Goal: Register for event/course

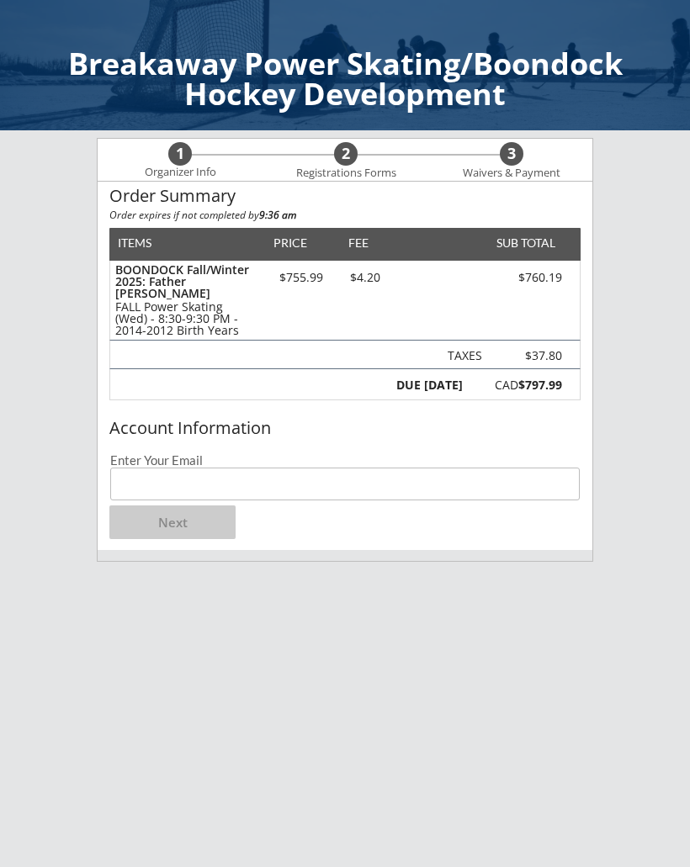
click at [146, 481] on input "email" at bounding box center [345, 484] width 470 height 33
type input "[EMAIL_ADDRESS][DOMAIN_NAME]"
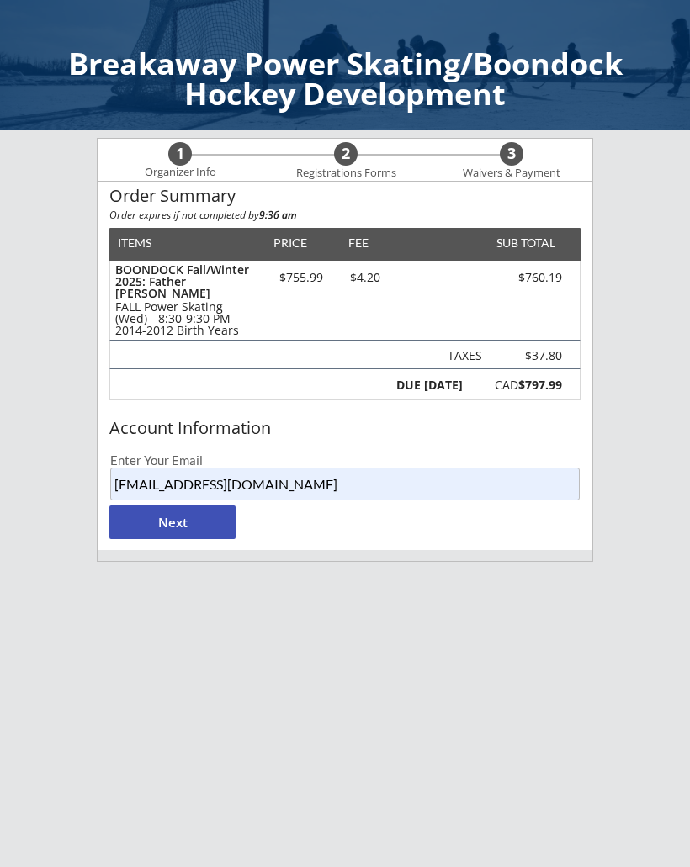
click at [164, 522] on button "Next" at bounding box center [172, 523] width 126 height 34
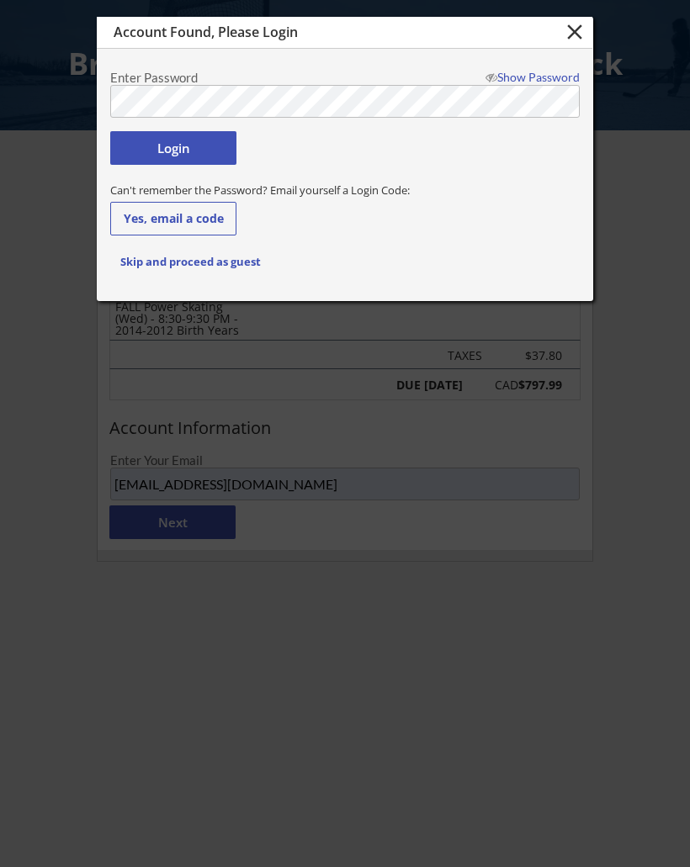
click at [185, 151] on button "Login" at bounding box center [173, 148] width 126 height 34
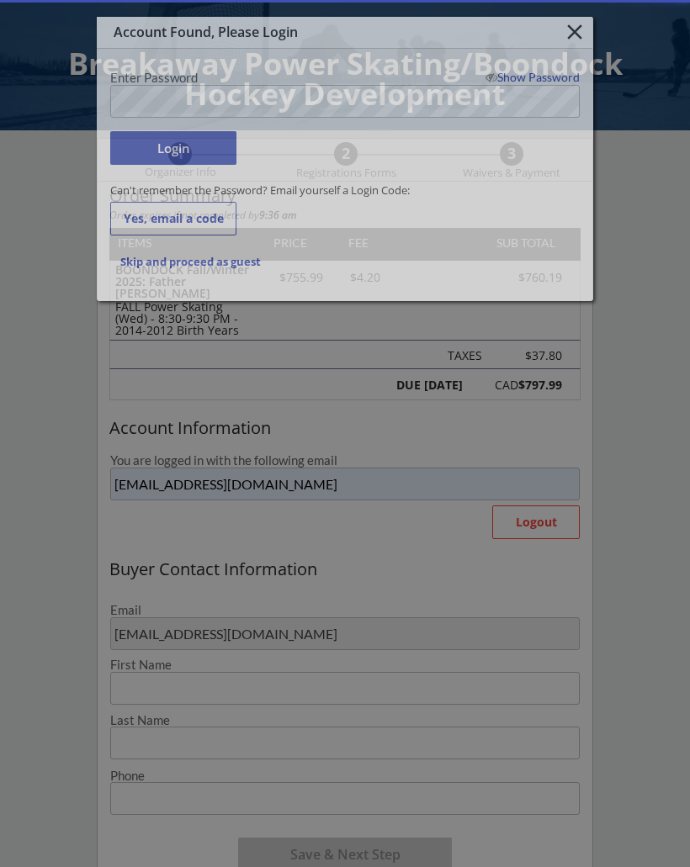
type input "[PERSON_NAME]"
type input "[PHONE_NUMBER]"
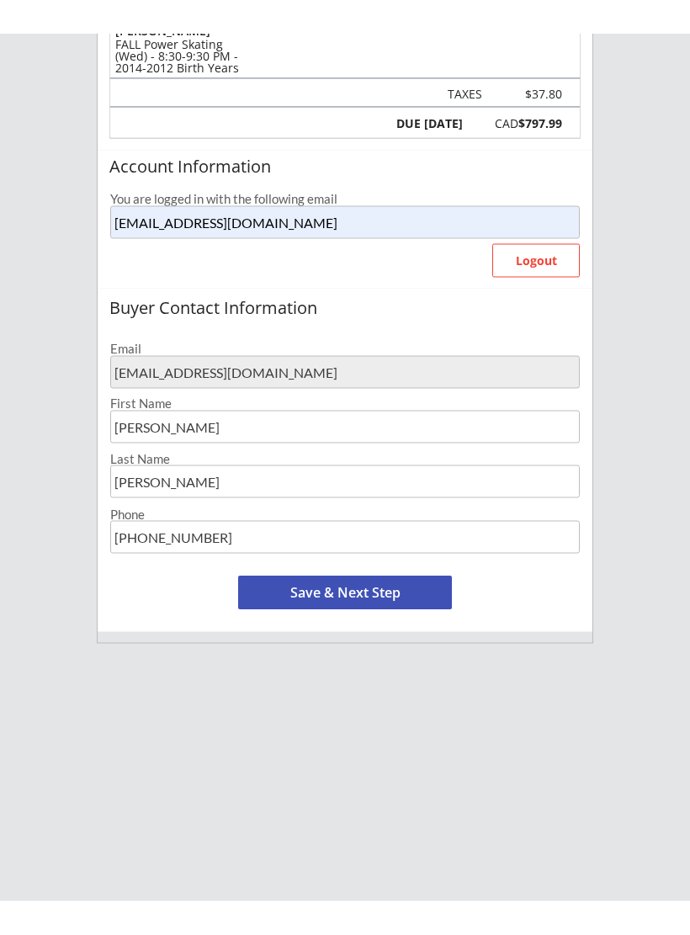
scroll to position [231, 0]
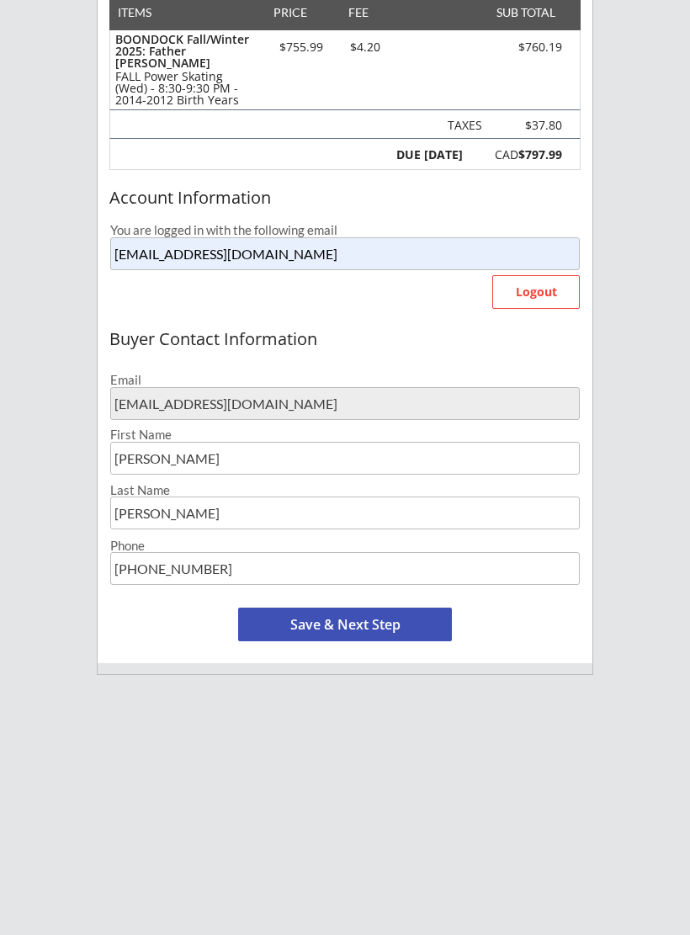
click at [282, 628] on button "Save & Next Step" at bounding box center [345, 624] width 214 height 34
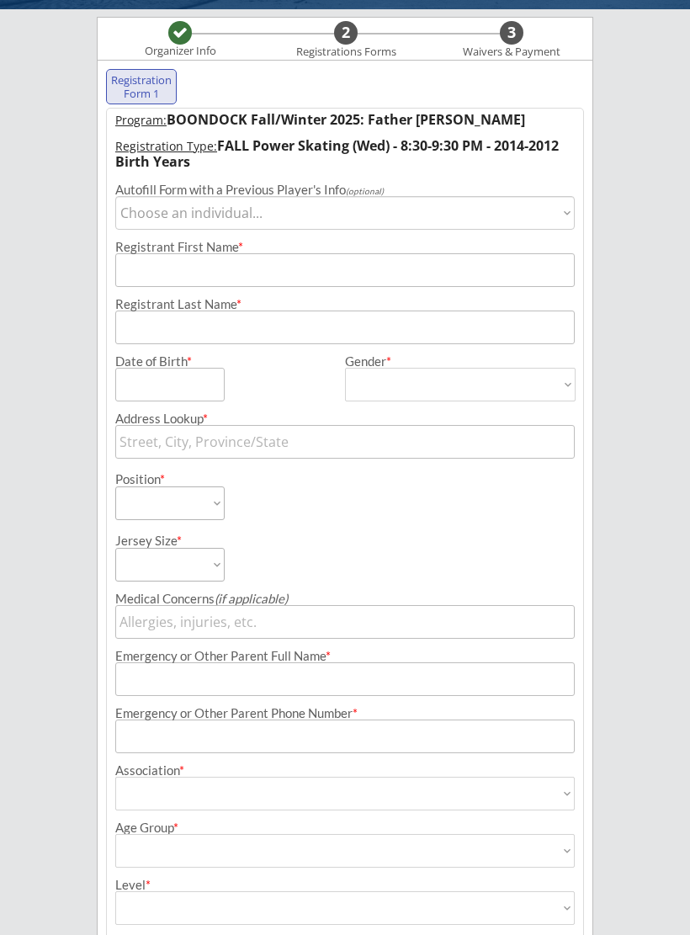
scroll to position [121, 0]
click at [560, 210] on select "Choose an individual... [PERSON_NAME]" at bounding box center [344, 213] width 459 height 34
select select ""1348695171700984260__LOOKUP__1675810917019x456501416133918700""
type input "[PERSON_NAME]"
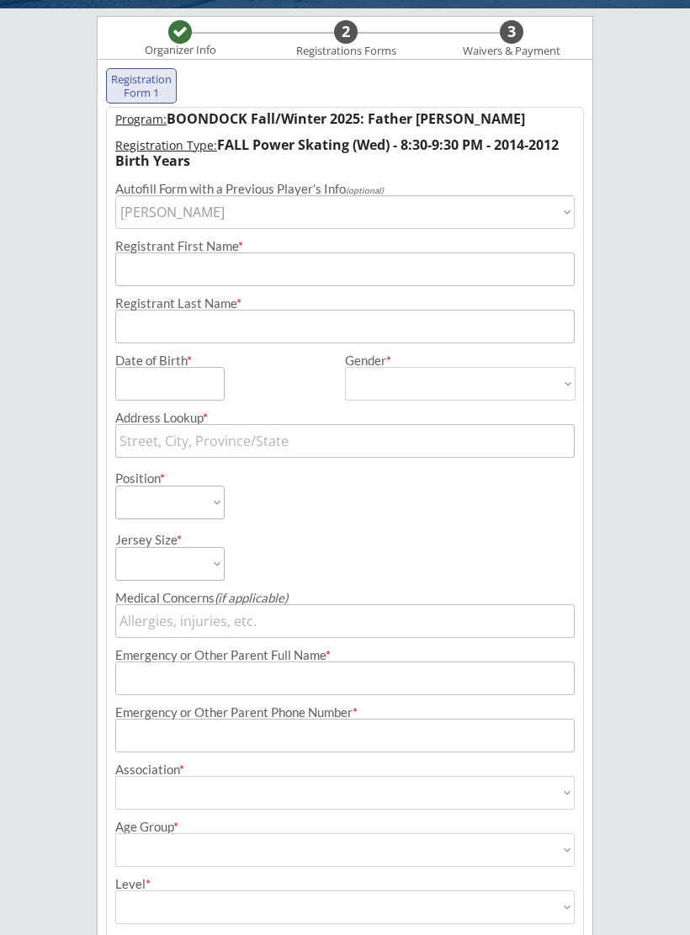
type input "[PERSON_NAME]"
type input "[DATE]"
type input "[STREET_ADDRESS]"
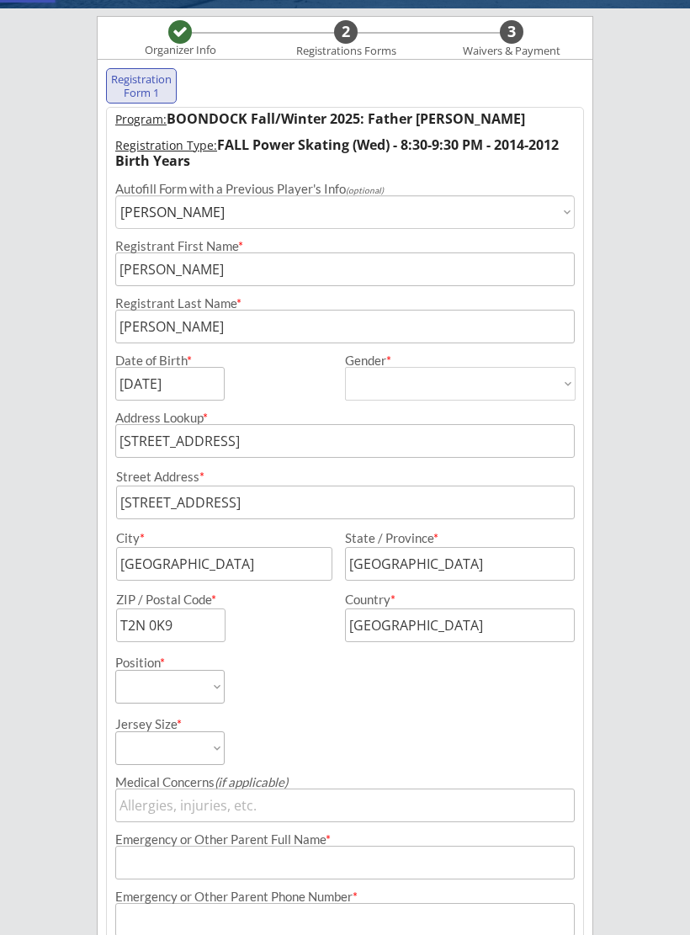
type input "[DEMOGRAPHIC_DATA]"
select select ""[DEMOGRAPHIC_DATA]""
select select ""Defense""
select select ""Youth L""
type input "[PERSON_NAME]"
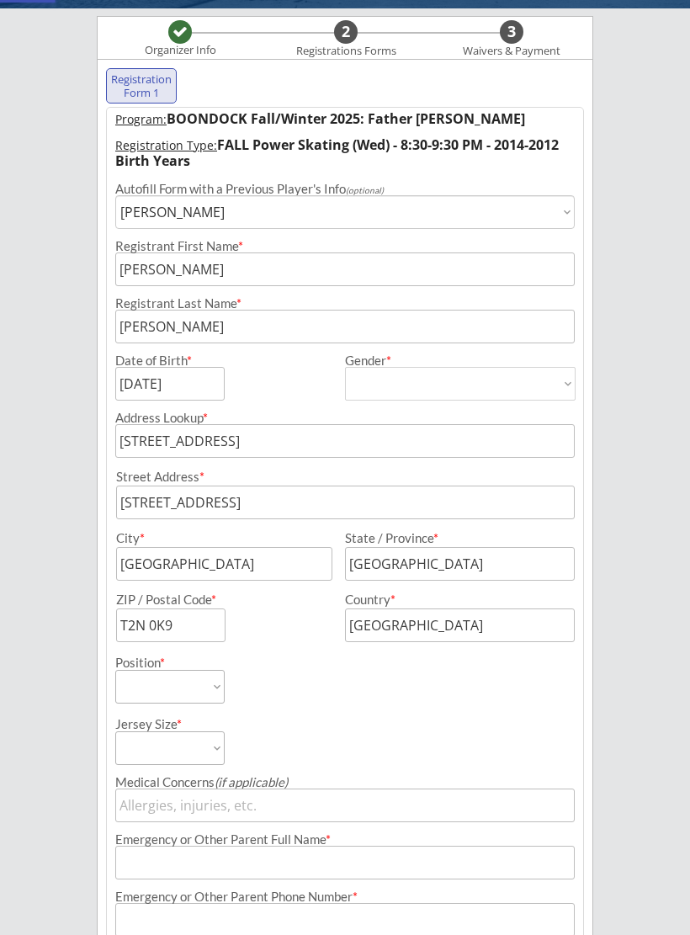
type input "[PHONE_NUMBER]"
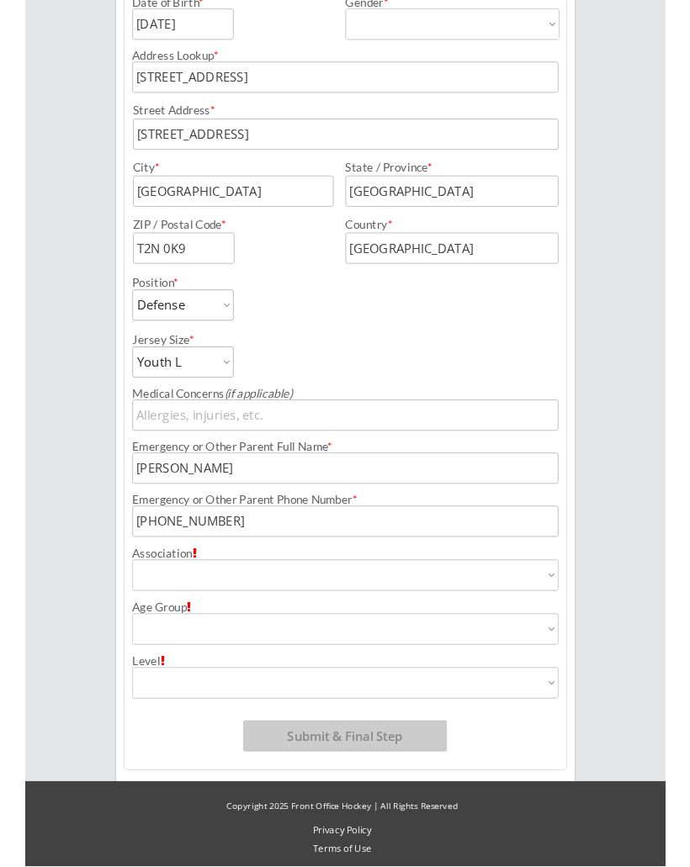
scroll to position [546, 0]
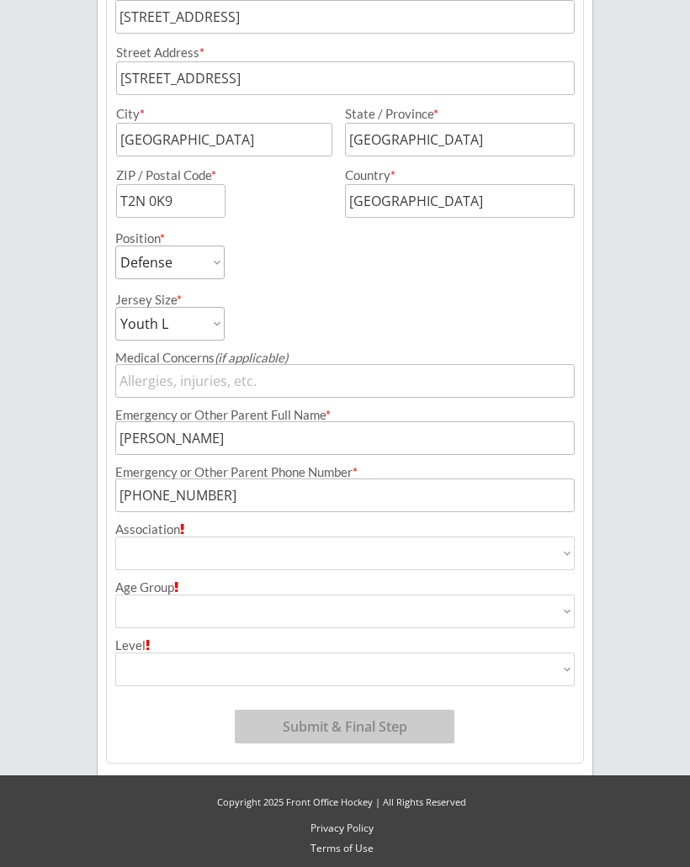
click at [132, 555] on select "Airdrie Blackfoot Hockey Association Bow River Bruins Bow Valley Hockey Society…" at bounding box center [344, 554] width 459 height 34
select select ""Northwest Warriors""
type input "Northwest Warriors"
click at [566, 613] on select "House League U7 U9 U11 U13 U15 U16 U18 U21 College/University Active Start U10 …" at bounding box center [344, 612] width 459 height 34
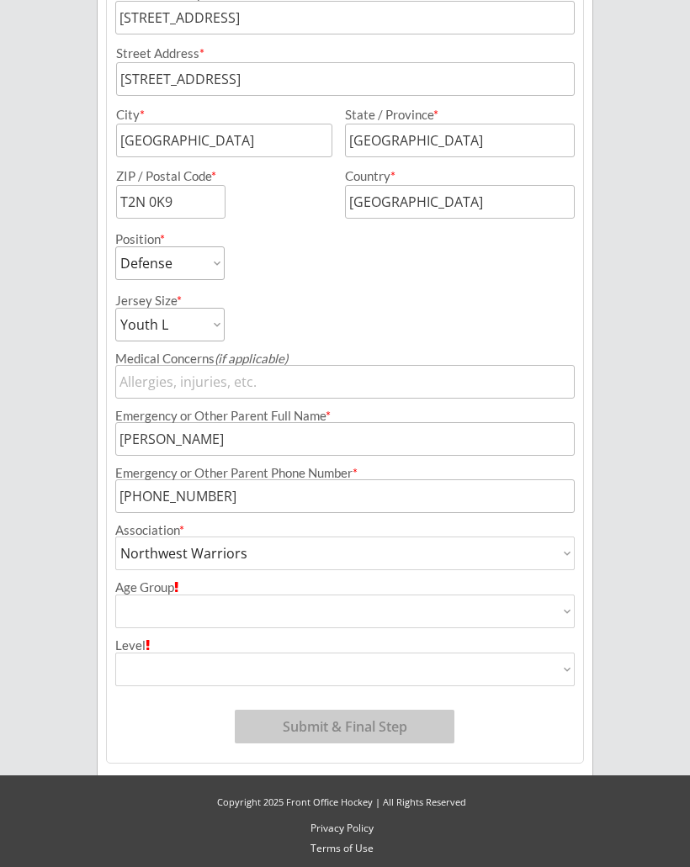
select select ""U13""
type input "U13"
click at [564, 674] on select "AA AAA Division 1 Division 2 Division 3 Division 4 Division 5 Division 6 Divisi…" at bounding box center [344, 670] width 459 height 34
select select ""AA""
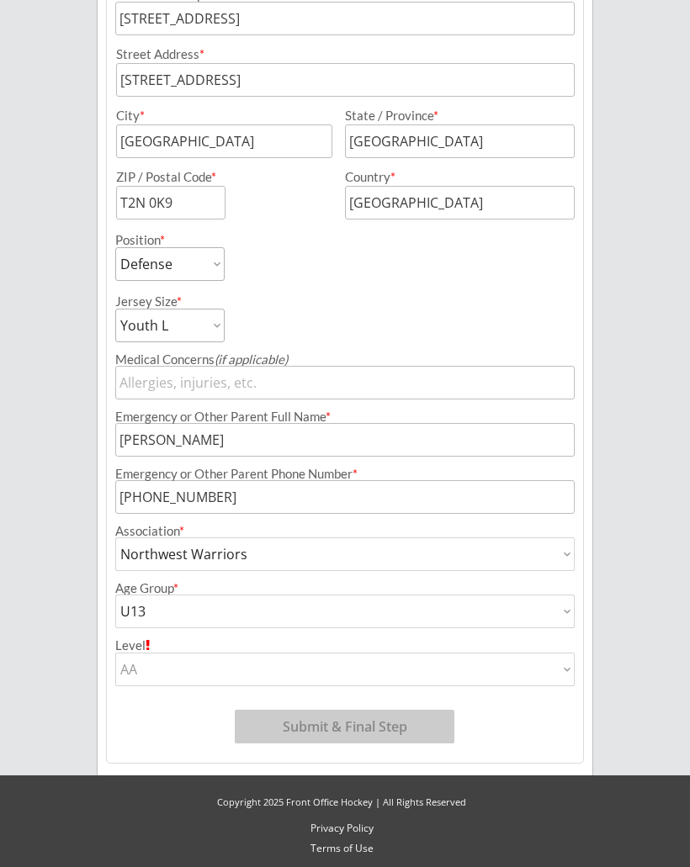
type input "AA"
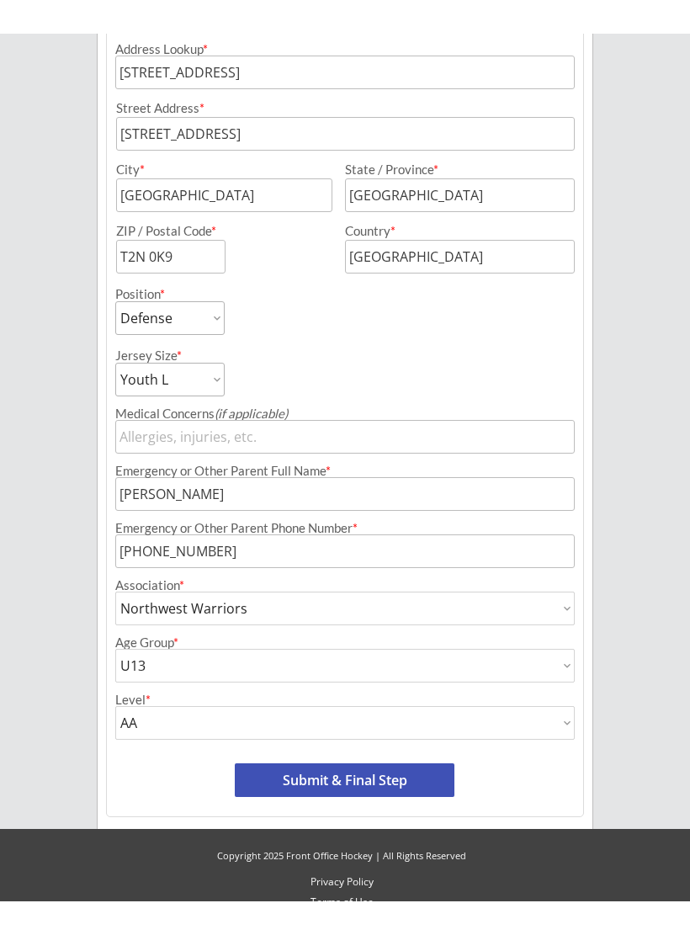
scroll to position [476, 0]
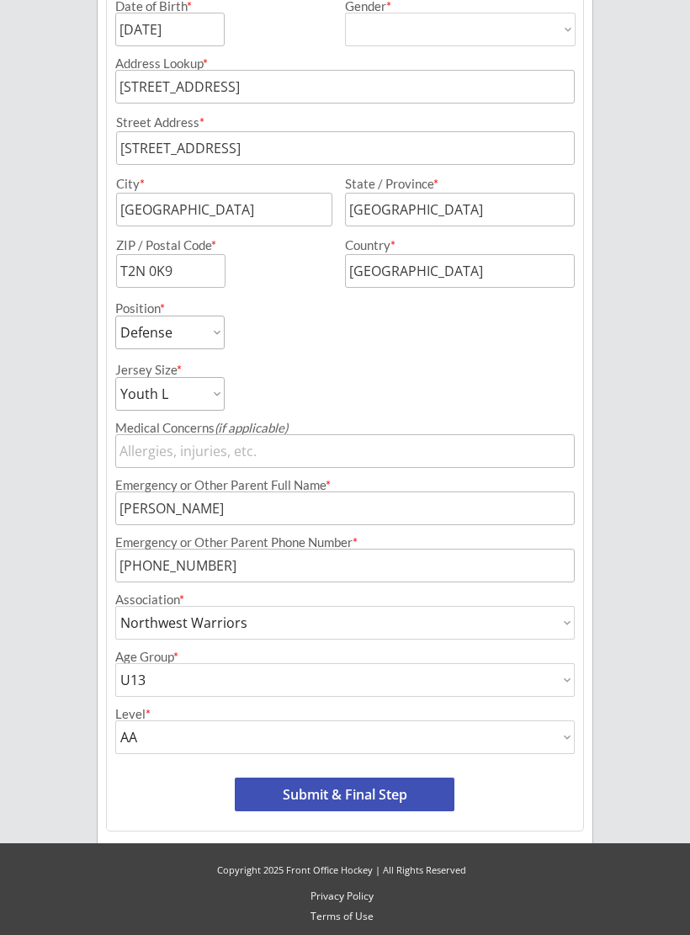
click at [643, 740] on div "Breakaway Power Skating/Boondock Hockey Development Organizer Info 2 Registrati…" at bounding box center [345, 229] width 690 height 1411
click at [565, 682] on select "House League U7 U9 U11 U13 U15 U16 U18 U21 College/University Active Start U10 …" at bounding box center [344, 680] width 459 height 34
select select ""U11""
type input "U11"
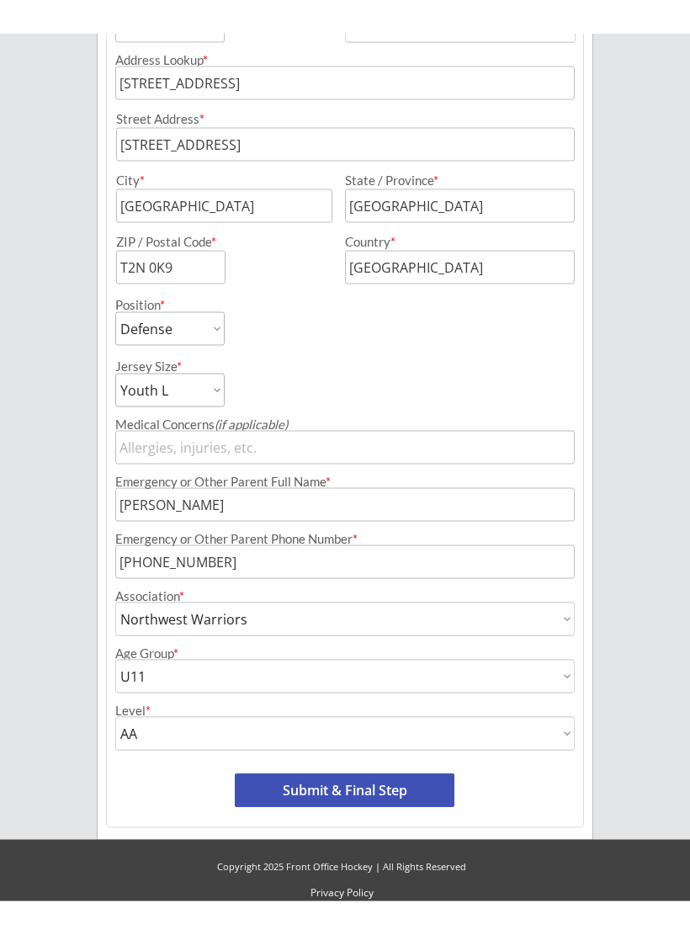
scroll to position [447, 0]
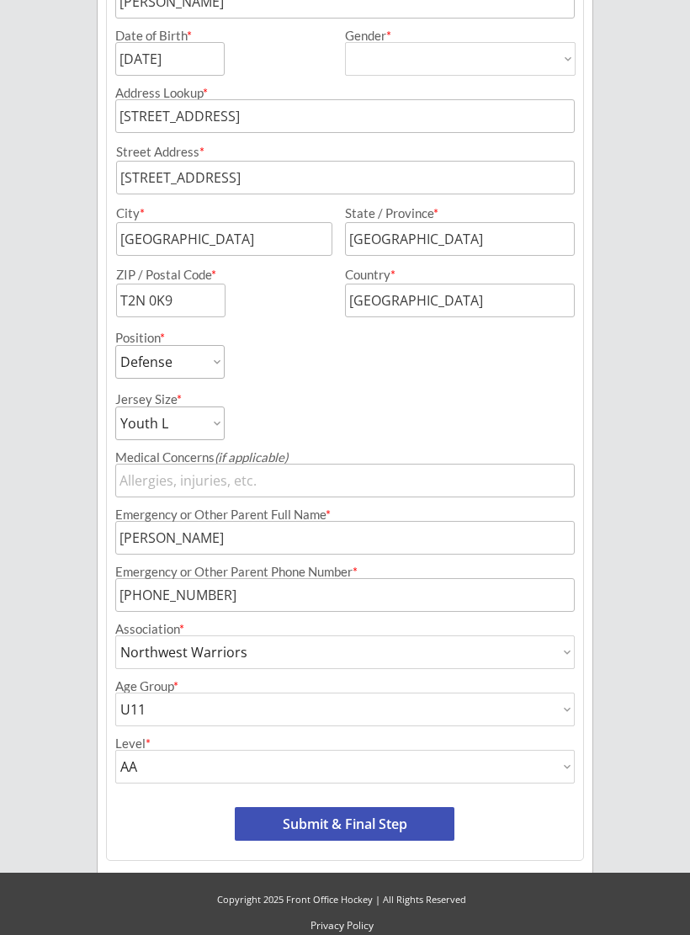
click at [363, 815] on button "Submit & Final Step" at bounding box center [345, 824] width 220 height 34
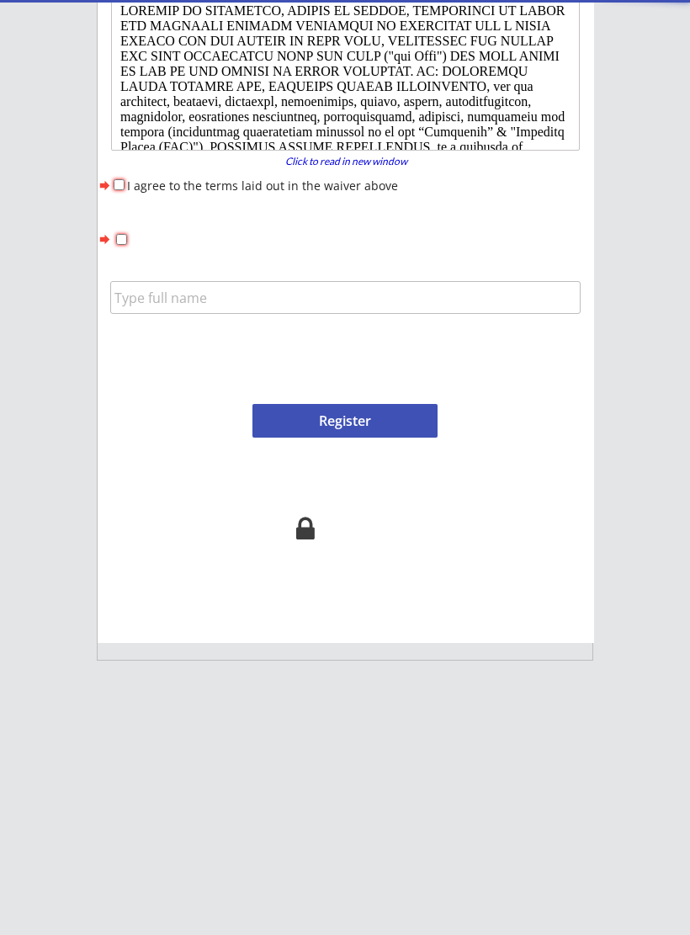
scroll to position [0, 0]
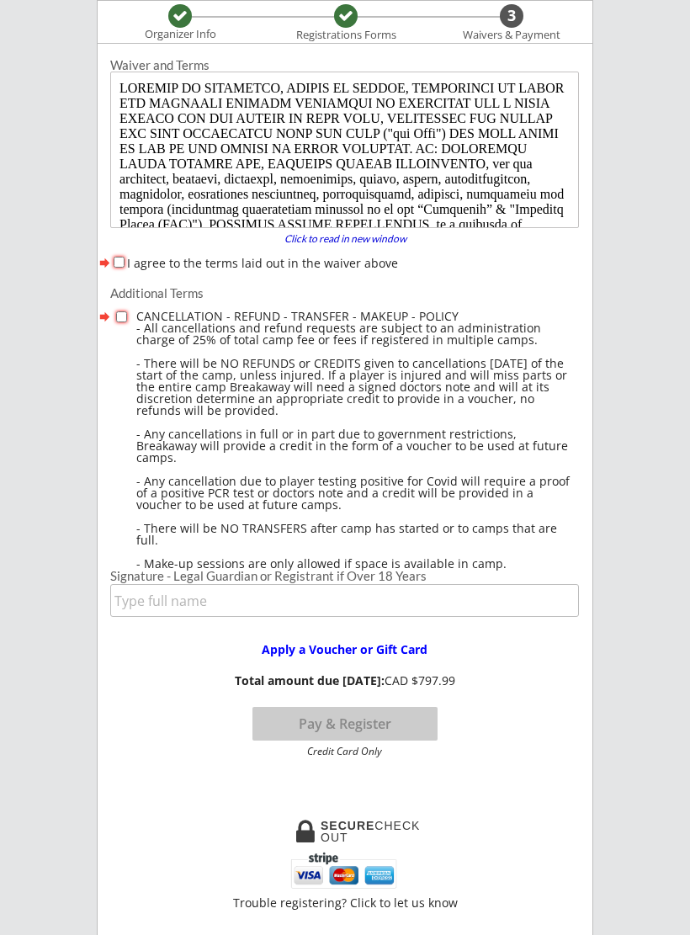
click at [128, 271] on label "I agree to the terms laid out in the waiver above" at bounding box center [262, 263] width 271 height 16
click at [125, 268] on input "I agree to the terms laid out in the waiver above" at bounding box center [119, 262] width 11 height 11
checkbox input "true"
click at [125, 318] on input "checkbox" at bounding box center [121, 316] width 11 height 11
checkbox input "true"
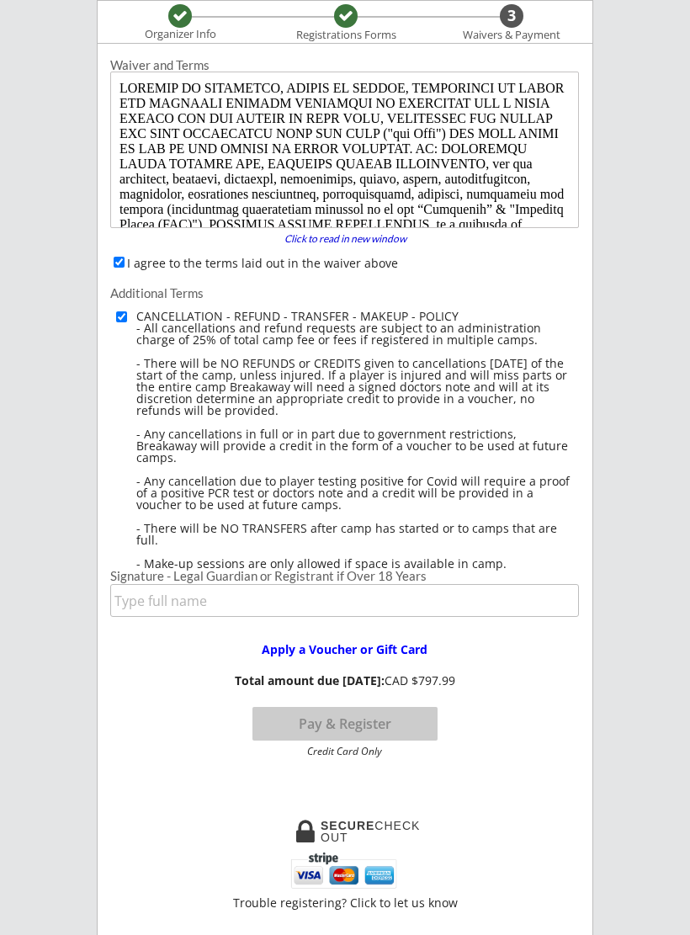
click at [160, 599] on input "input" at bounding box center [344, 600] width 469 height 33
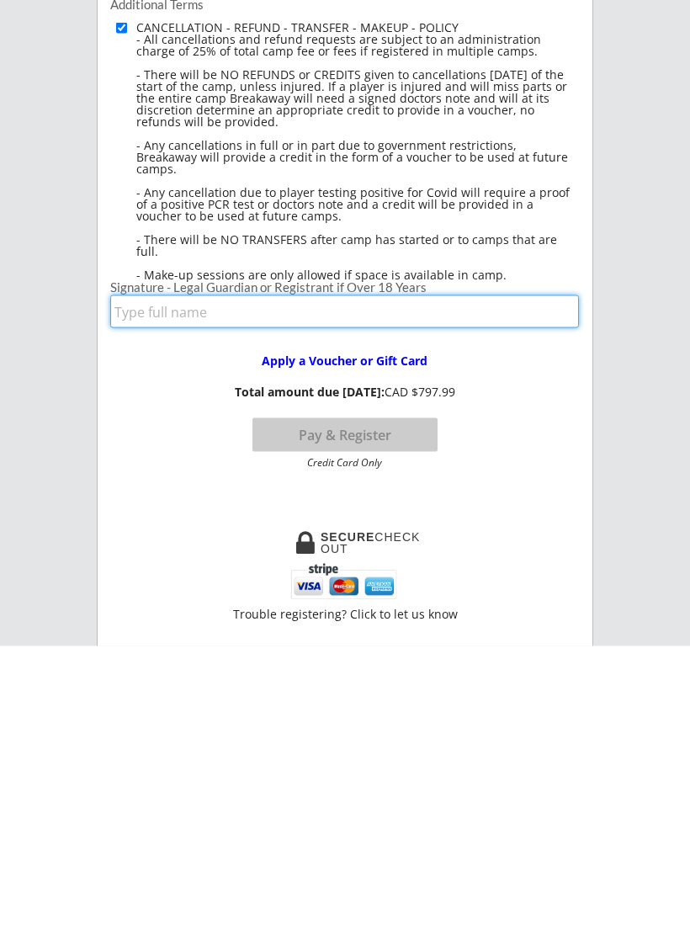
type input "[PERSON_NAME]"
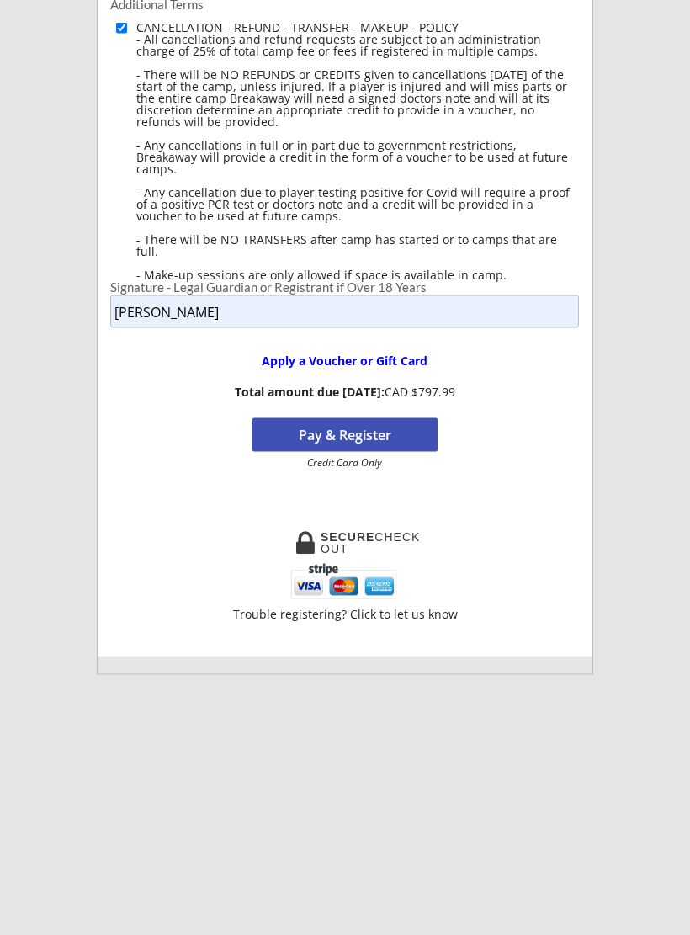
click at [355, 431] on button "Pay & Register" at bounding box center [344, 435] width 185 height 34
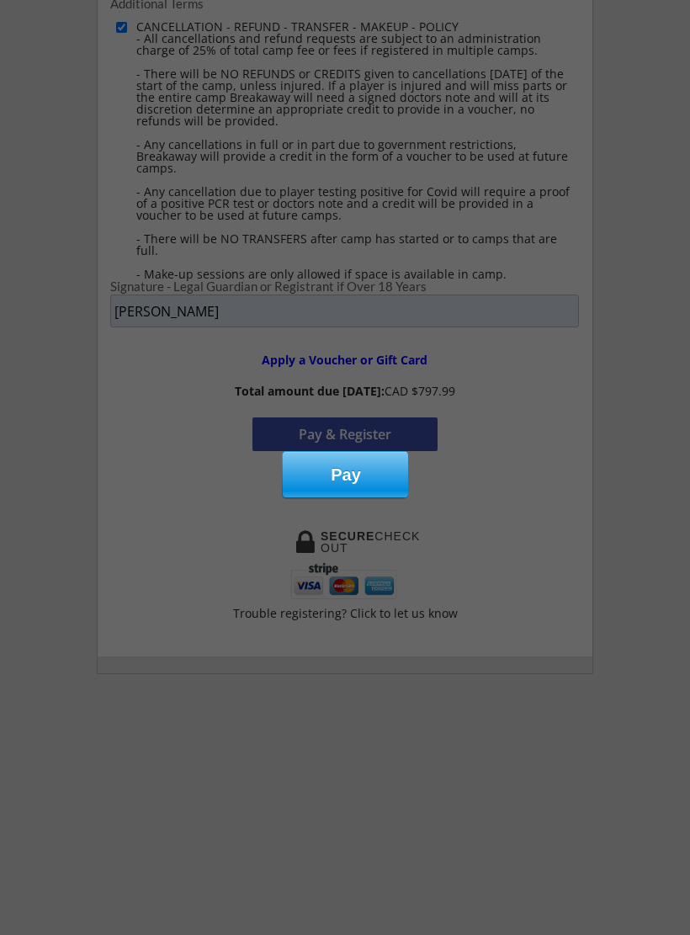
click at [349, 476] on div "Pay" at bounding box center [346, 474] width 126 height 45
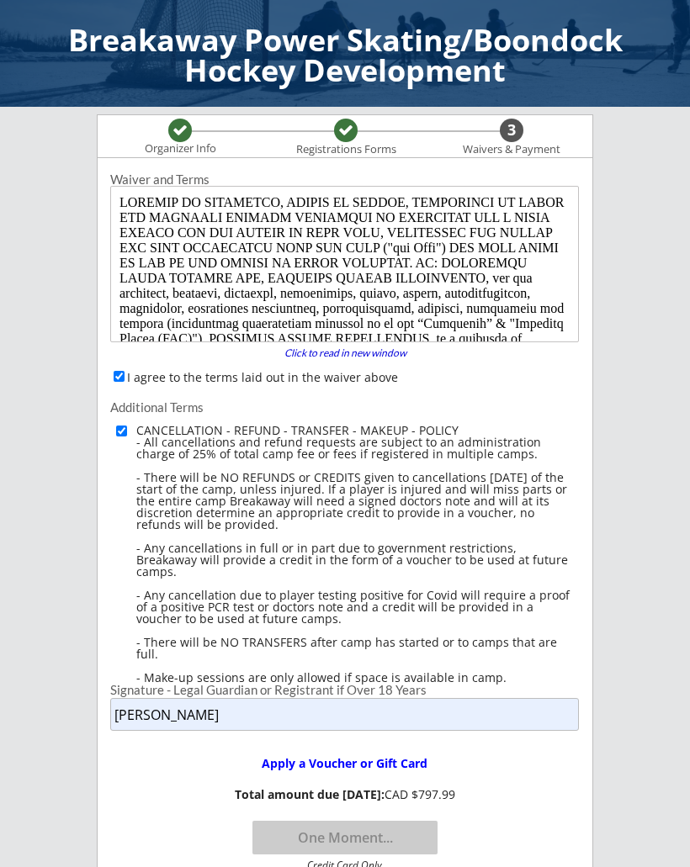
scroll to position [0, 0]
